Goal: Connect with others: Connect with other users

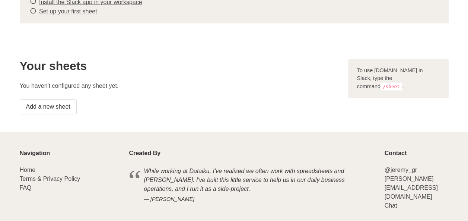
scroll to position [109, 0]
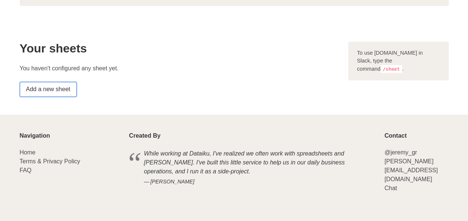
click at [50, 86] on link "Add a new sheet" at bounding box center [48, 89] width 57 height 15
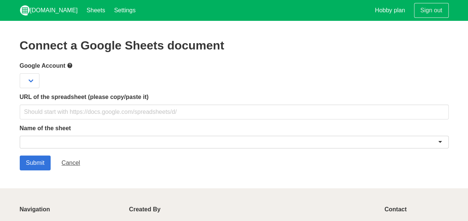
click at [63, 139] on div at bounding box center [234, 142] width 429 height 13
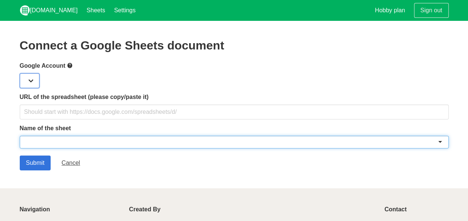
click at [31, 80] on select at bounding box center [30, 80] width 20 height 15
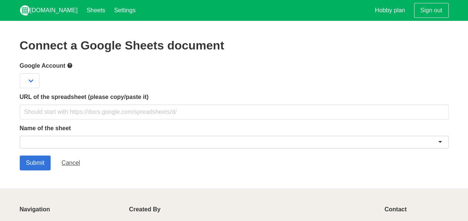
click at [65, 143] on div at bounding box center [234, 142] width 429 height 13
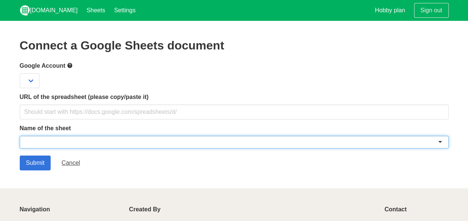
type input "E"
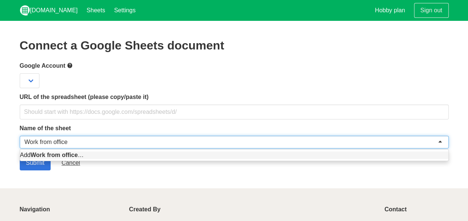
type input "Work from office"
click at [75, 179] on section "Connect a Google Sheets document Google Account URL of the spreadsheet (please …" at bounding box center [234, 105] width 468 height 168
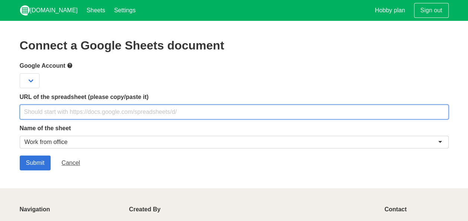
click at [74, 110] on input "text" at bounding box center [234, 112] width 429 height 15
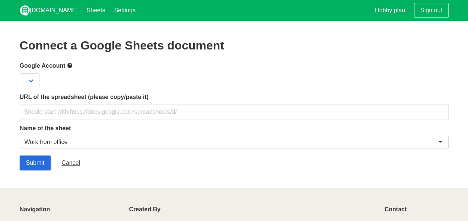
click at [39, 156] on input "Submit" at bounding box center [35, 163] width 31 height 15
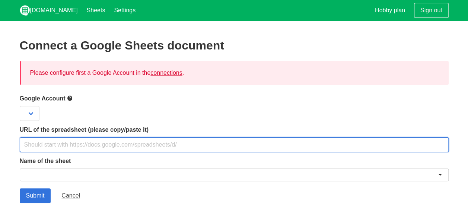
click at [44, 147] on input "text" at bounding box center [234, 144] width 429 height 15
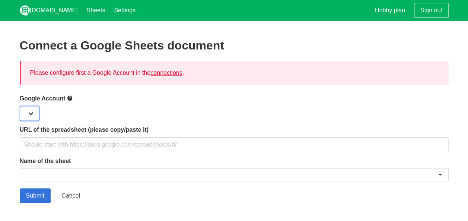
click at [29, 115] on select at bounding box center [30, 113] width 20 height 15
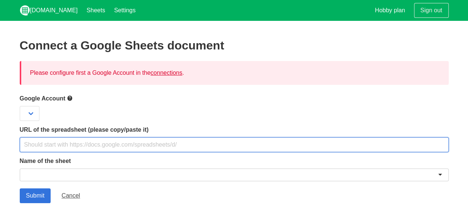
click at [45, 141] on input "text" at bounding box center [234, 144] width 429 height 15
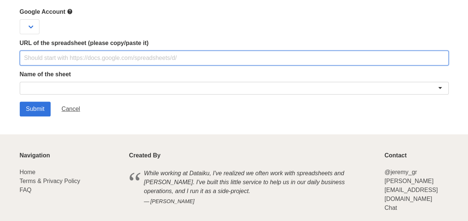
scroll to position [107, 0]
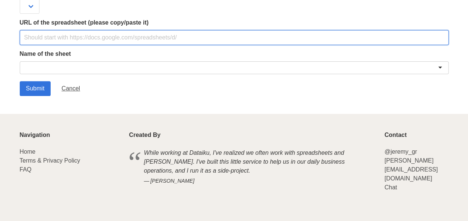
click at [74, 38] on input "text" at bounding box center [234, 37] width 429 height 15
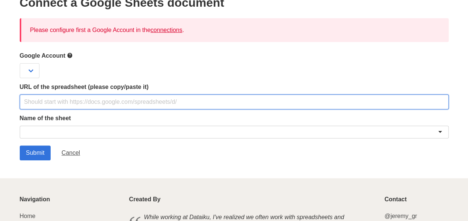
scroll to position [0, 0]
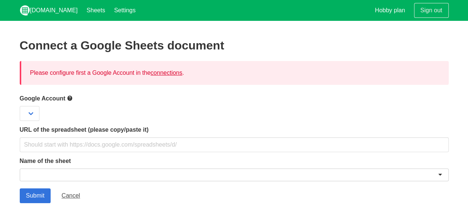
click at [171, 74] on link "connections" at bounding box center [166, 73] width 32 height 6
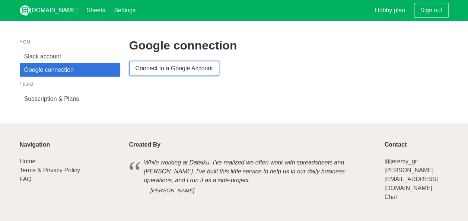
click at [154, 67] on link "Connect to a Google Account" at bounding box center [174, 68] width 90 height 15
click at [56, 71] on link "Google connection" at bounding box center [70, 69] width 101 height 13
click at [51, 50] on aside "You Slack account Google connection Team Subscription & Plans" at bounding box center [70, 72] width 101 height 67
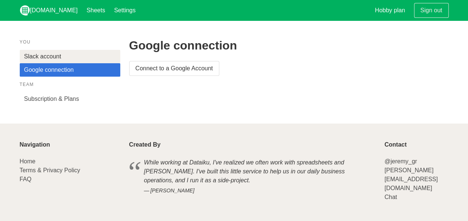
click at [49, 54] on link "Slack account" at bounding box center [70, 56] width 101 height 13
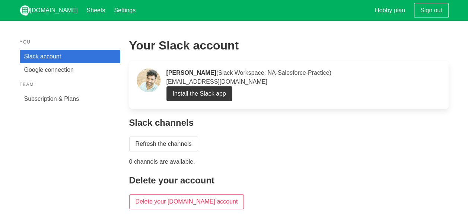
click at [170, 85] on p "[PERSON_NAME] ([PERSON_NAME] Workspace: NA-Salesforce-Practice) [EMAIL_ADDRESS]…" at bounding box center [303, 78] width 275 height 18
click at [171, 91] on link "Install the Slack app" at bounding box center [199, 93] width 66 height 15
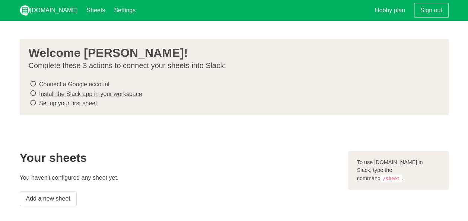
click at [96, 86] on link "Connect a Google account" at bounding box center [74, 84] width 70 height 6
click at [60, 95] on link "Install the Slack app in your workspace" at bounding box center [90, 93] width 103 height 6
